Goal: Task Accomplishment & Management: Complete application form

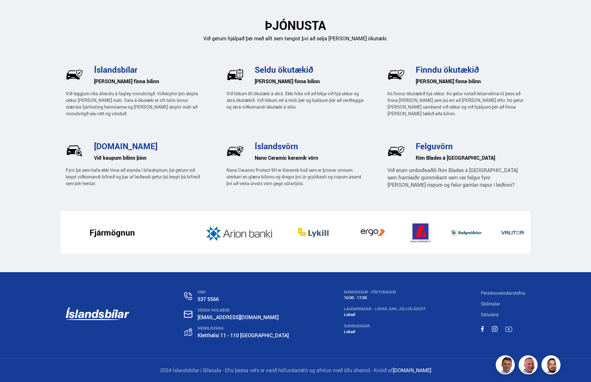
scroll to position [892, 0]
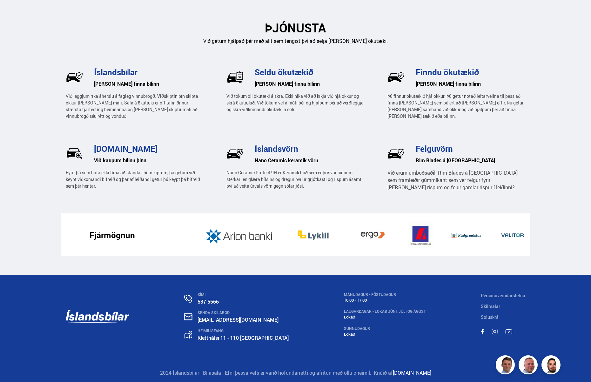
click at [110, 146] on h3 "[DOMAIN_NAME]" at bounding box center [149, 149] width 110 height 10
click at [105, 166] on div "Fyrir þá sem hafa ekki tíma að standa í bílaskiptum, þá getum við keypt viðkoma…" at bounding box center [135, 177] width 138 height 24
click at [98, 153] on h3 "[DOMAIN_NAME]" at bounding box center [149, 149] width 110 height 10
click at [107, 148] on h3 "[DOMAIN_NAME]" at bounding box center [149, 149] width 110 height 10
drag, startPoint x: 148, startPoint y: 147, endPoint x: 95, endPoint y: 145, distance: 53.4
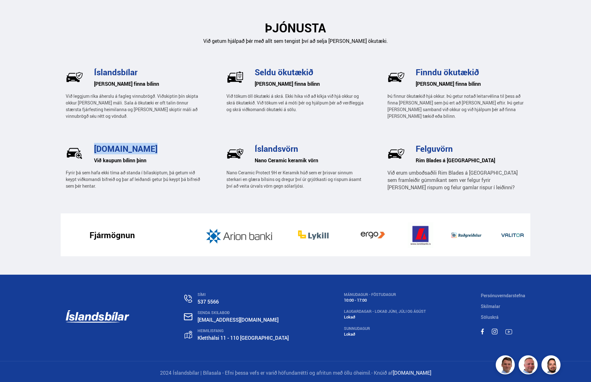
click at [95, 145] on h3 "[DOMAIN_NAME]" at bounding box center [149, 149] width 110 height 10
copy h3 "[DOMAIN_NAME]"
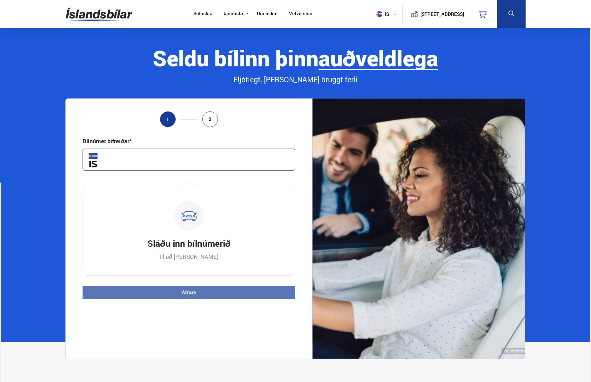
click at [140, 165] on input "text" at bounding box center [189, 160] width 213 height 22
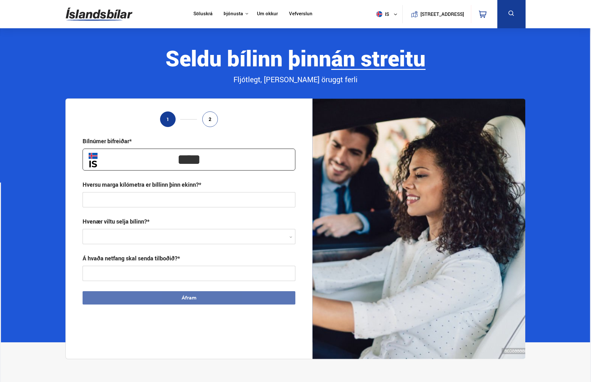
type input "****"
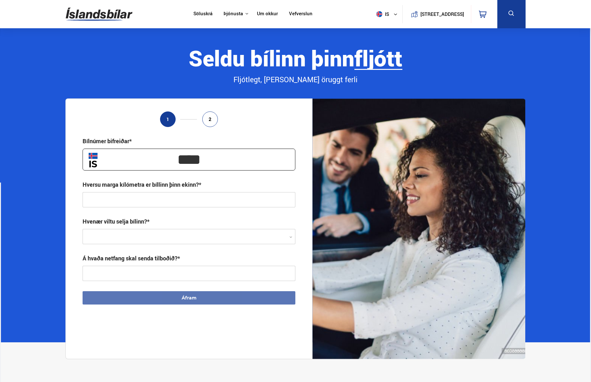
click at [136, 206] on input "text" at bounding box center [189, 199] width 213 height 15
